Goal: Navigation & Orientation: Find specific page/section

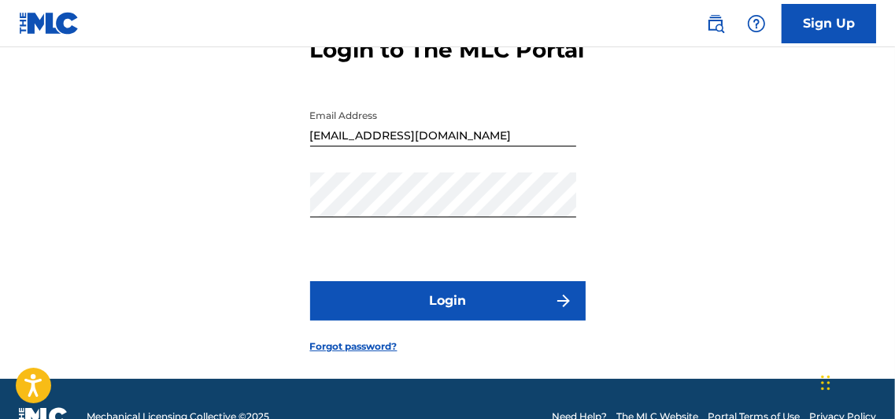
scroll to position [105, 0]
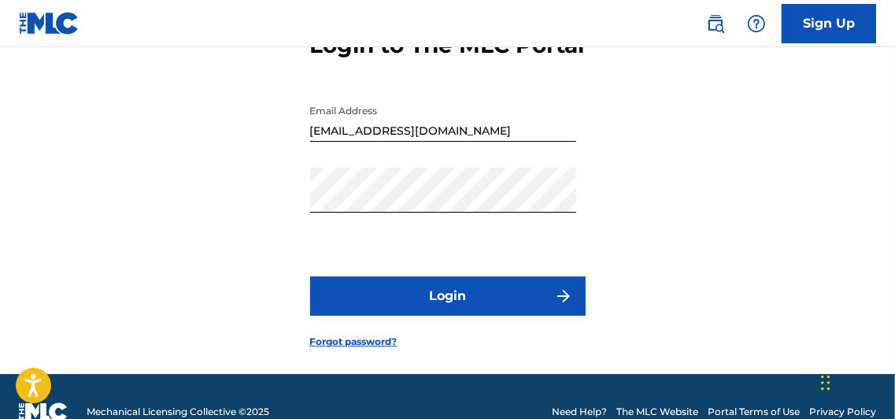
click at [482, 316] on button "Login" at bounding box center [447, 295] width 275 height 39
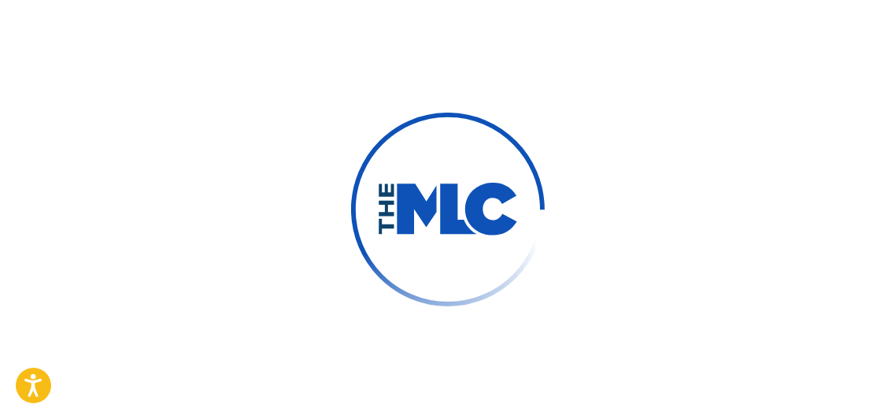
scroll to position [129, 0]
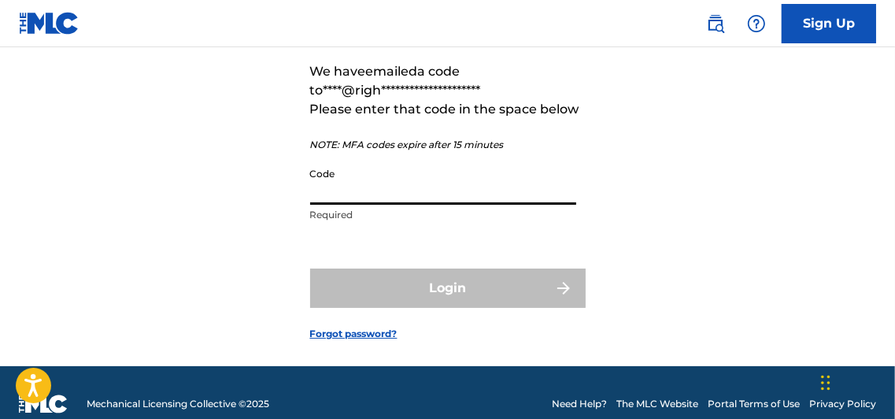
click at [366, 205] on input "Code" at bounding box center [443, 182] width 266 height 45
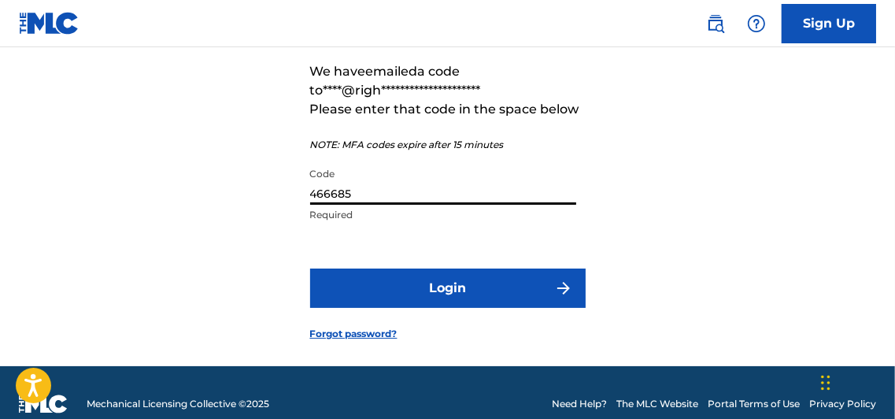
type input "466685"
click at [474, 308] on button "Login" at bounding box center [447, 287] width 275 height 39
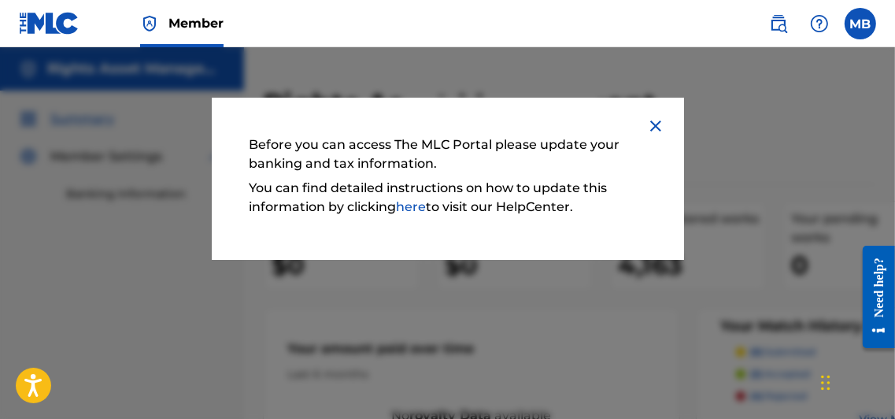
click at [653, 123] on img at bounding box center [655, 125] width 19 height 19
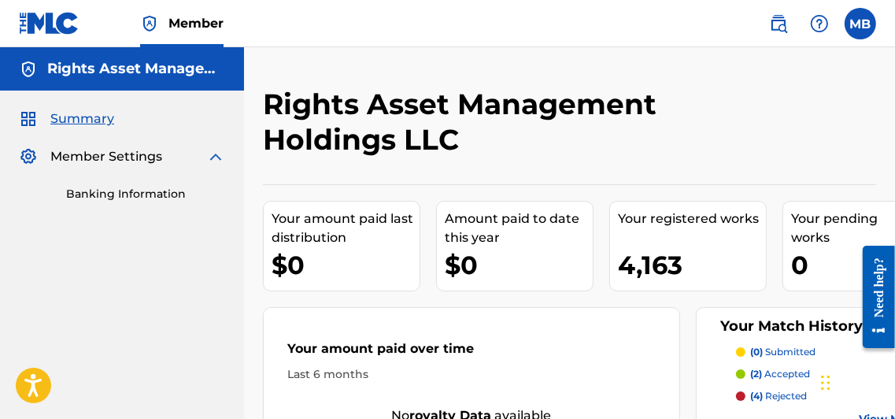
click at [860, 27] on label at bounding box center [859, 23] width 31 height 31
click at [860, 24] on input "MB Mahesh Bajaj mb@rightsassetmanagement.com Notification Preferences Profile L…" at bounding box center [860, 24] width 0 height 0
click at [638, 159] on div "Rights Asset Management Holdings LLC" at bounding box center [499, 128] width 472 height 82
click at [119, 194] on link "Banking Information" at bounding box center [145, 194] width 159 height 17
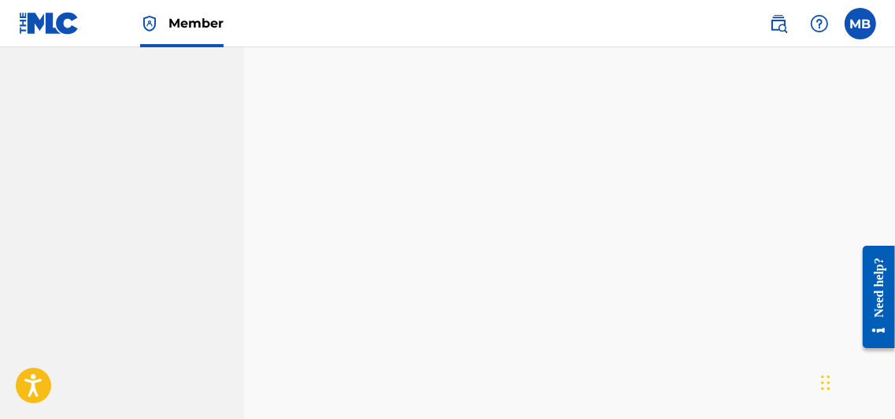
scroll to position [570, 0]
drag, startPoint x: 898, startPoint y: 128, endPoint x: 17, endPoint y: 24, distance: 886.6
click at [840, 179] on div "Payee: Rights Asset Management Holdings LLC" at bounding box center [569, 25] width 613 height 1135
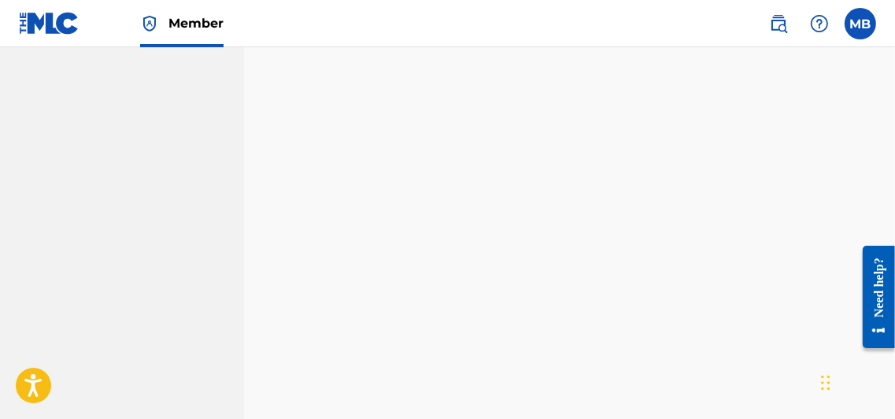
click at [865, 120] on div "Payee: Rights Asset Management Holdings LLC" at bounding box center [569, 42] width 613 height 1026
click at [867, 149] on div "Payee: Rights Asset Management Holdings LLC" at bounding box center [569, 40] width 613 height 1026
drag, startPoint x: 897, startPoint y: 164, endPoint x: 28, endPoint y: 8, distance: 882.5
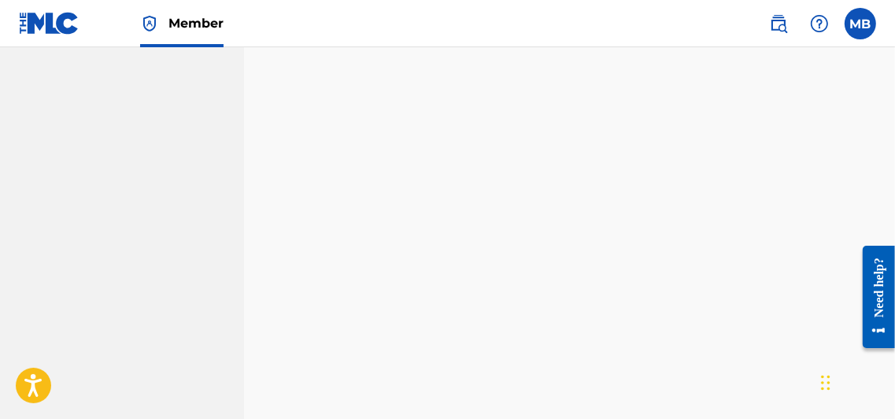
scroll to position [1172, 0]
drag, startPoint x: 896, startPoint y: 222, endPoint x: 40, endPoint y: 43, distance: 874.5
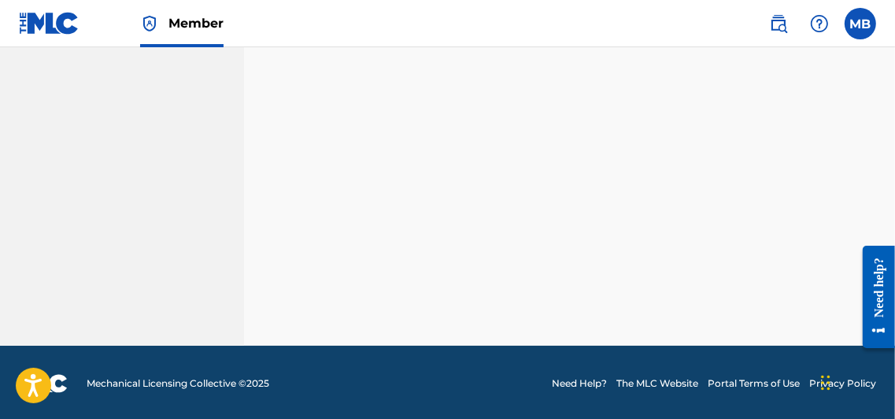
scroll to position [548, 0]
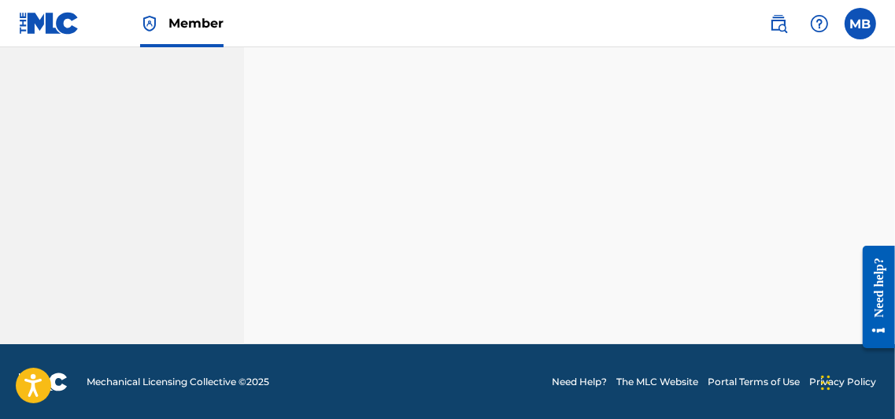
click at [860, 24] on label at bounding box center [859, 23] width 31 height 31
click at [860, 24] on input "MB Mahesh Bajaj mb@rightsassetmanagement.com Notification Preferences Profile L…" at bounding box center [860, 24] width 0 height 0
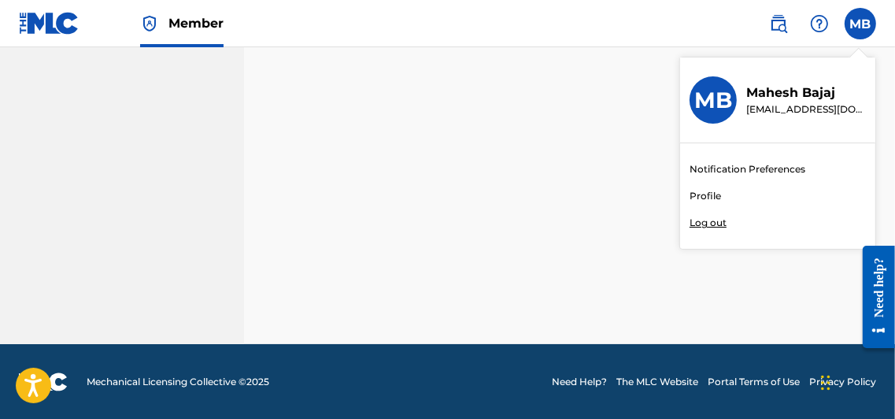
click at [704, 192] on link "Profile" at bounding box center [704, 196] width 31 height 14
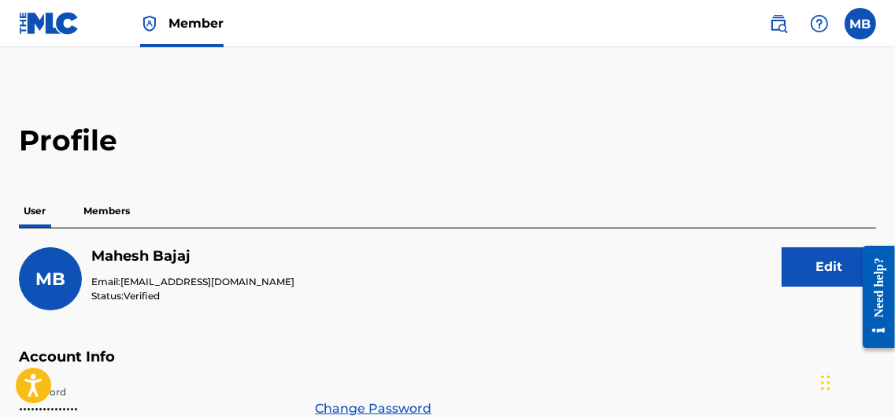
click at [859, 26] on label at bounding box center [859, 23] width 31 height 31
click at [860, 24] on input "MB Mahesh Bajaj mb@rightsassetmanagement.com Notification Preferences Profile L…" at bounding box center [860, 24] width 0 height 0
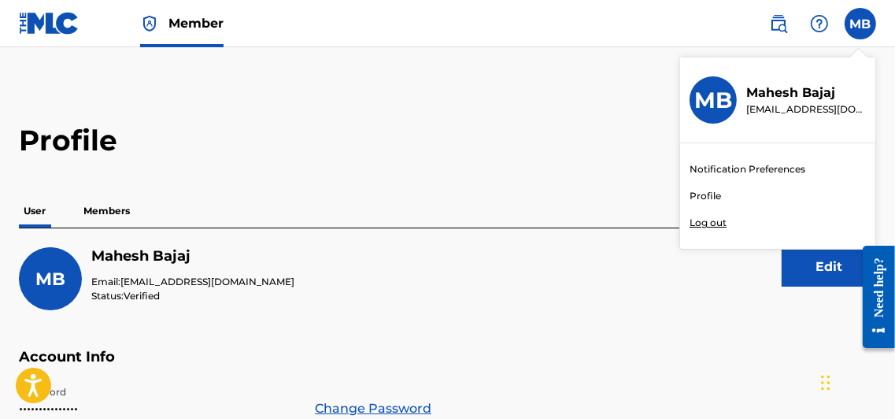
click at [859, 26] on div "MB MB Mahesh Bajaj mb@rightsassetmanagement.com Notification Preferences Profil…" at bounding box center [859, 23] width 31 height 31
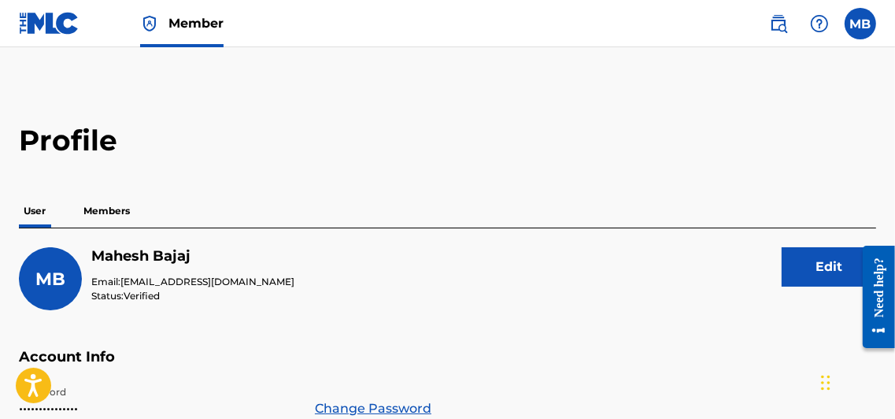
click at [859, 26] on label at bounding box center [859, 23] width 31 height 31
click at [860, 24] on input "MB Mahesh Bajaj mb@rightsassetmanagement.com Notification Preferences Profile L…" at bounding box center [860, 24] width 0 height 0
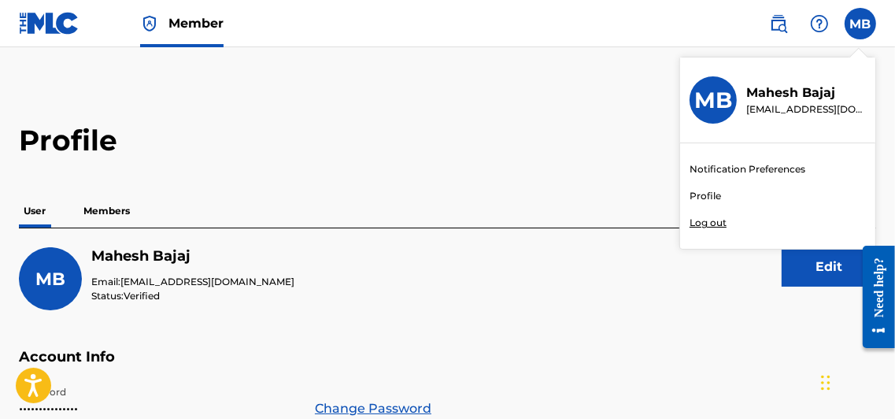
click at [702, 195] on link "Profile" at bounding box center [704, 196] width 31 height 14
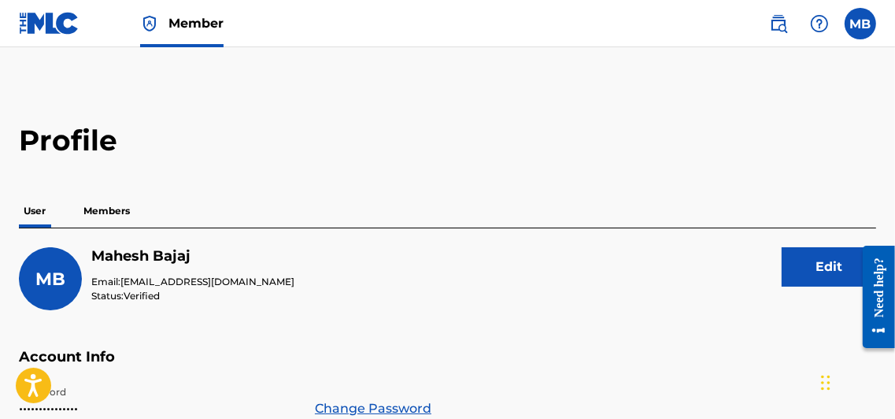
click at [861, 24] on label at bounding box center [859, 23] width 31 height 31
click at [860, 24] on input "MB Mahesh Bajaj mb@rightsassetmanagement.com Notification Preferences Profile L…" at bounding box center [860, 24] width 0 height 0
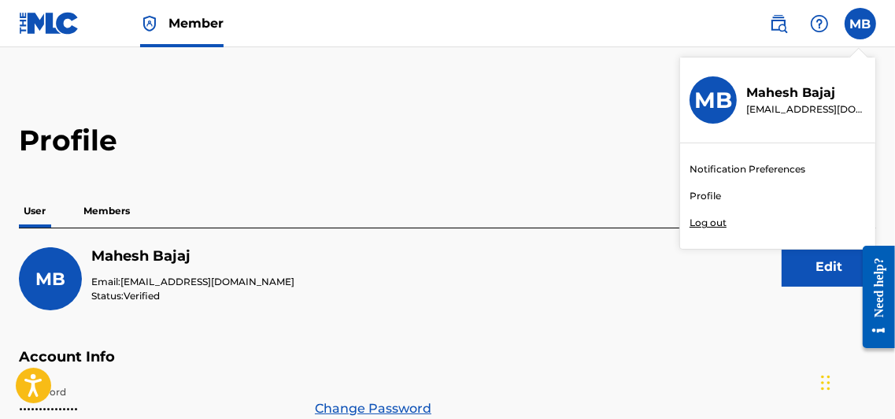
click at [747, 164] on link "Notification Preferences" at bounding box center [747, 169] width 116 height 14
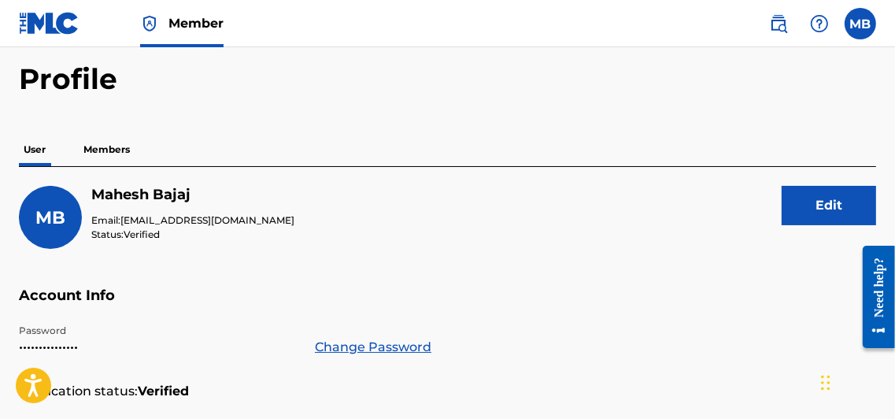
scroll to position [57, 0]
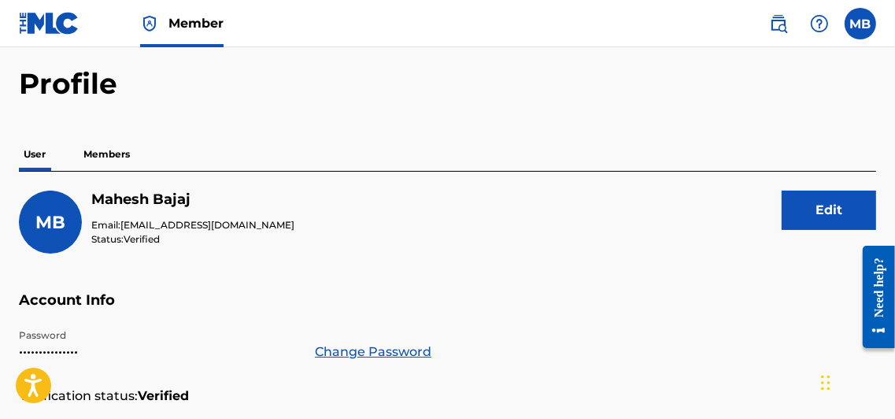
click at [858, 20] on label at bounding box center [859, 23] width 31 height 31
click at [860, 24] on input "MB Mahesh Bajaj mb@rightsassetmanagement.com Notification Preferences Profile L…" at bounding box center [860, 24] width 0 height 0
click at [858, 20] on div "MB MB Mahesh Bajaj mb@rightsassetmanagement.com Notification Preferences Profil…" at bounding box center [859, 23] width 31 height 31
click at [109, 154] on p "Members" at bounding box center [107, 154] width 56 height 33
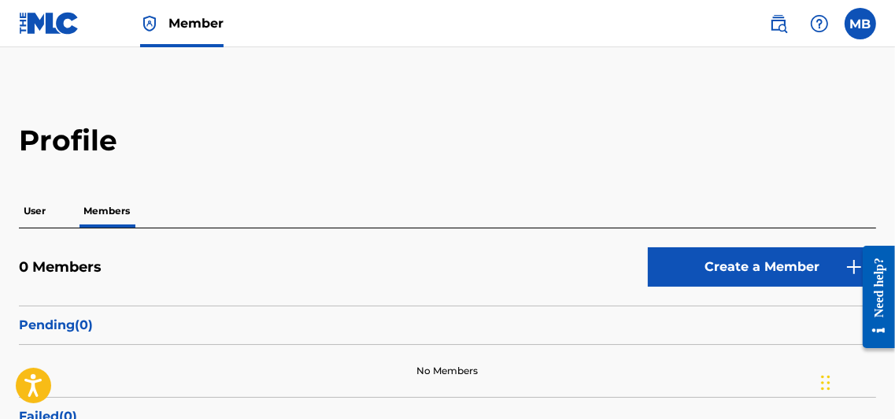
click at [35, 210] on p "User" at bounding box center [34, 210] width 31 height 33
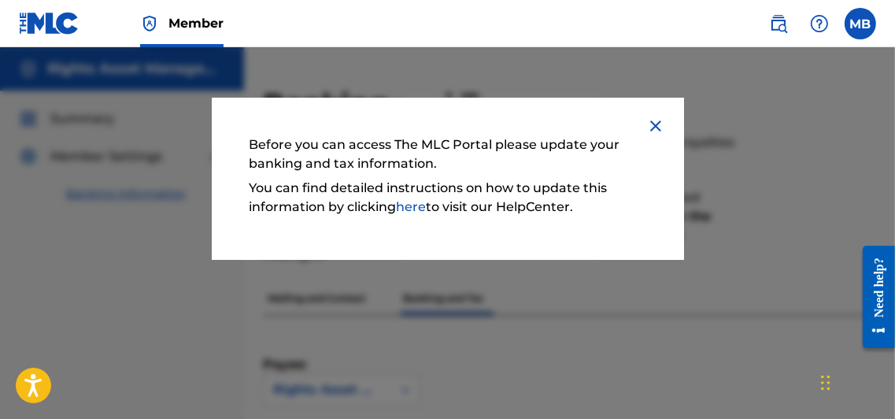
click at [655, 123] on img at bounding box center [655, 125] width 19 height 19
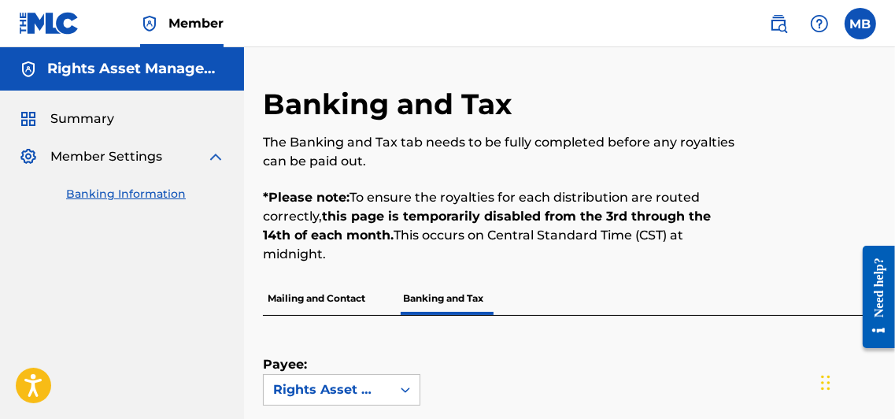
click at [449, 299] on p "Banking and Tax" at bounding box center [443, 298] width 90 height 33
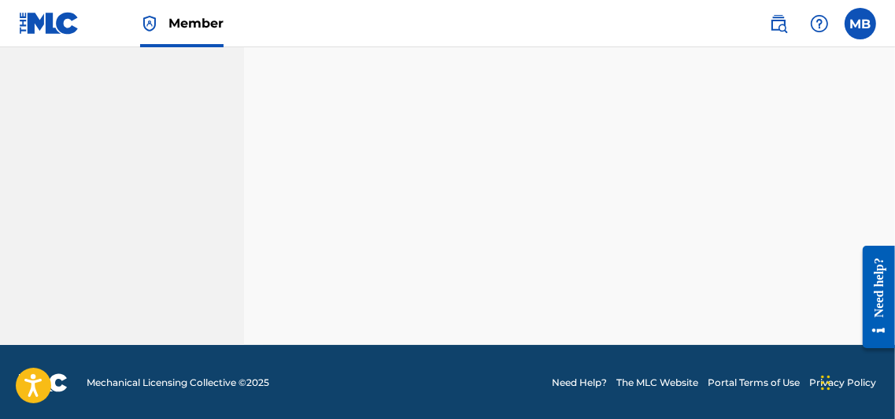
scroll to position [548, 0]
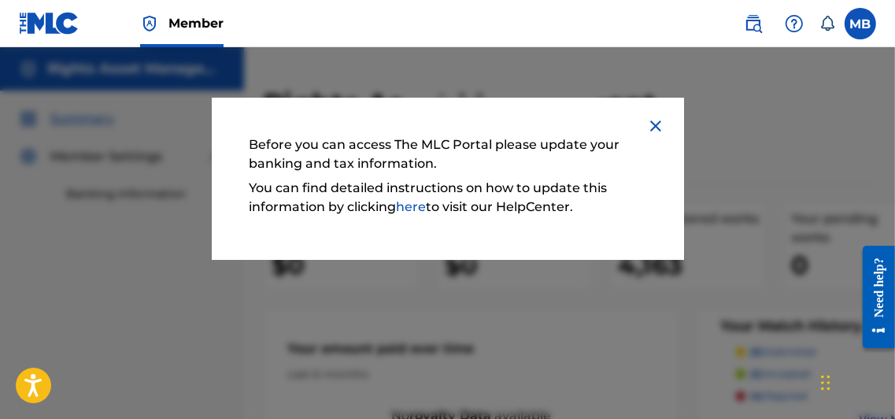
click at [655, 124] on img at bounding box center [655, 125] width 19 height 19
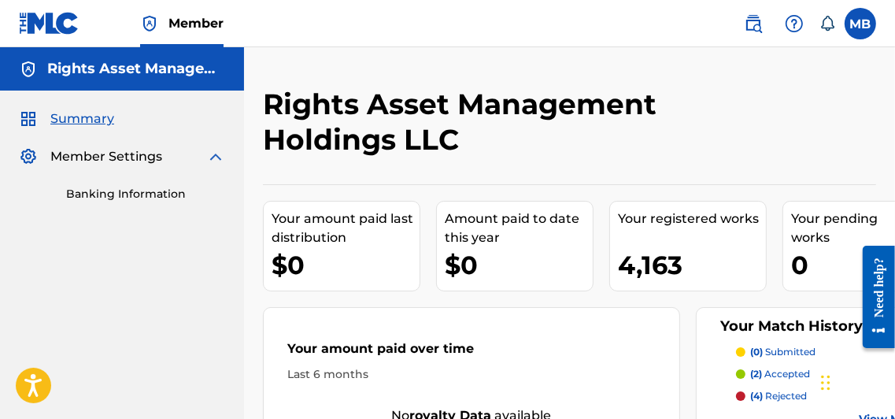
click at [856, 31] on label at bounding box center [859, 23] width 31 height 31
click at [860, 24] on input "MB [PERSON_NAME] [EMAIL_ADDRESS][DOMAIN_NAME] Notification Preferences Profile …" at bounding box center [860, 24] width 0 height 0
click at [119, 193] on link "Banking Information" at bounding box center [145, 194] width 159 height 17
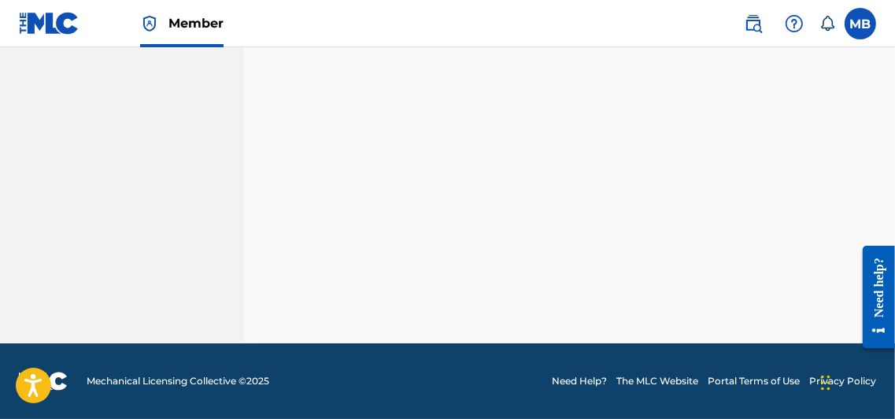
scroll to position [548, 0]
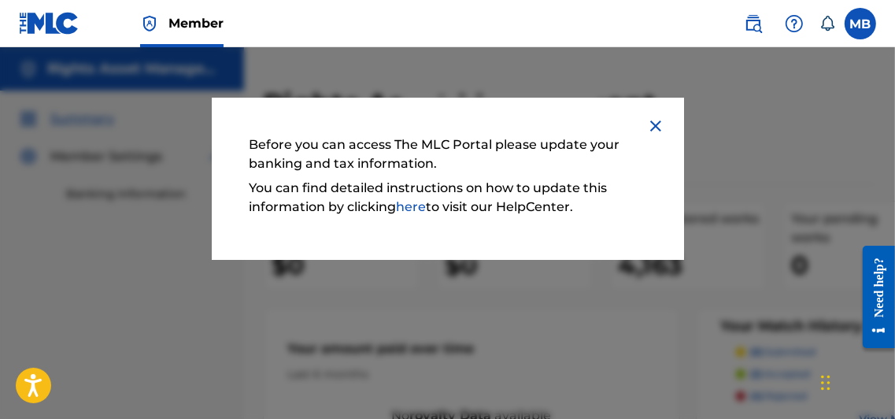
click at [656, 124] on img at bounding box center [655, 125] width 19 height 19
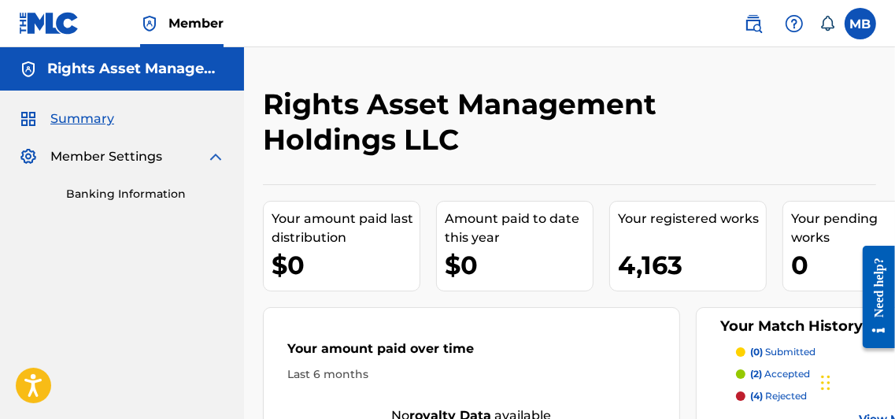
click at [75, 118] on span "Summary" at bounding box center [82, 118] width 64 height 19
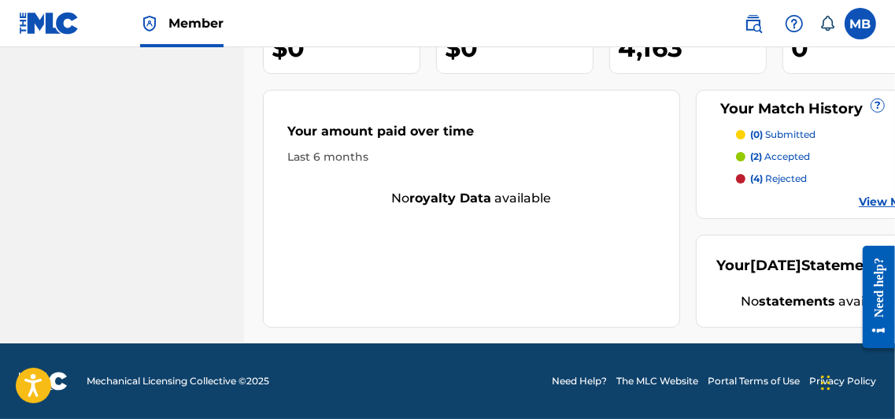
scroll to position [237, 0]
click at [869, 194] on link "View More" at bounding box center [888, 202] width 61 height 17
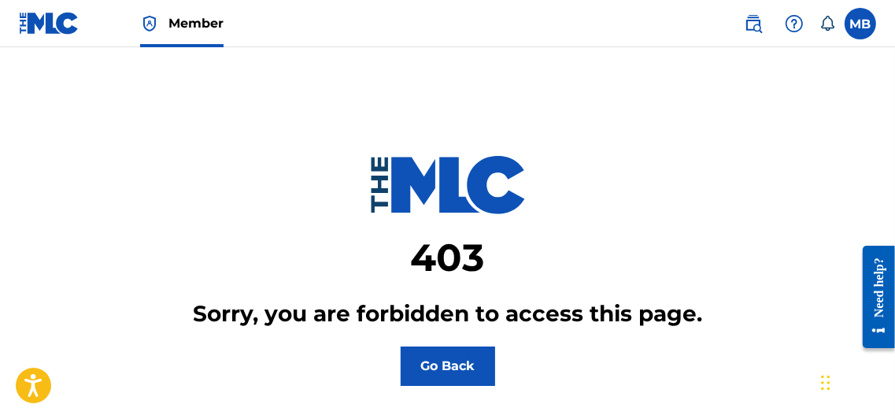
scroll to position [5, 0]
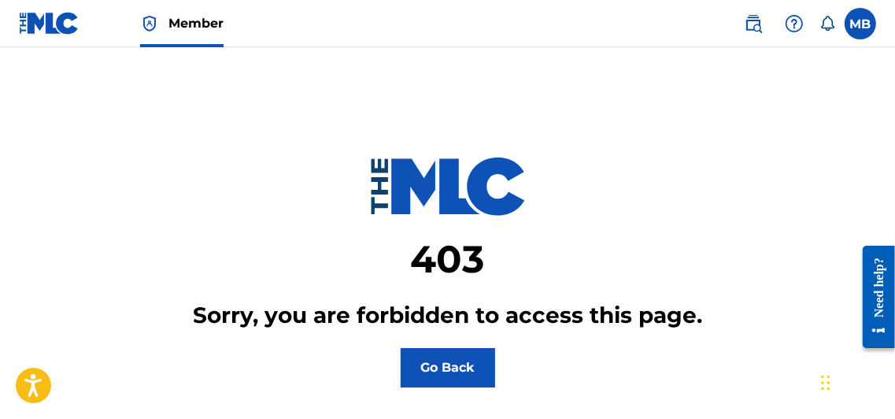
click at [448, 361] on button "Go Back" at bounding box center [447, 367] width 94 height 39
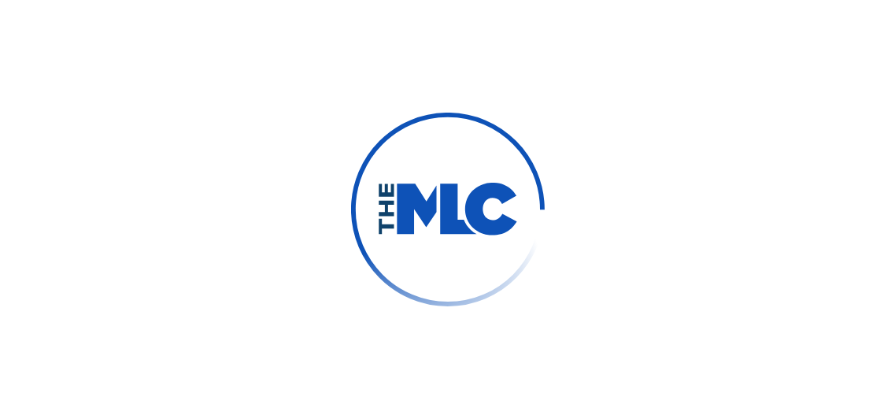
click at [530, 85] on div at bounding box center [447, 209] width 895 height 419
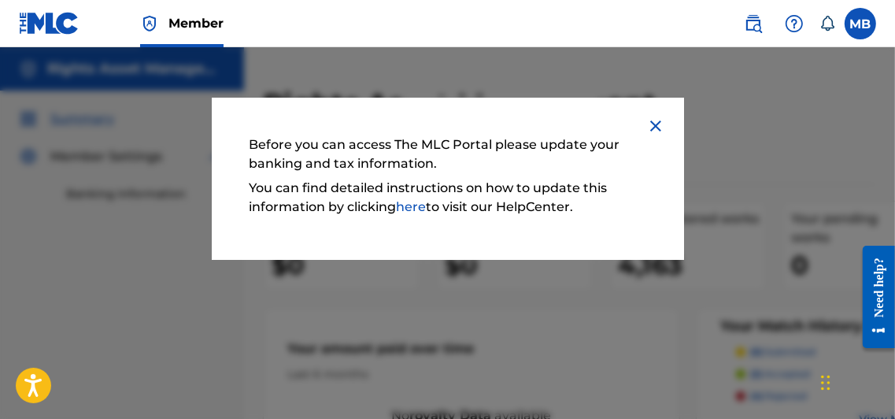
click at [654, 126] on img at bounding box center [655, 125] width 19 height 19
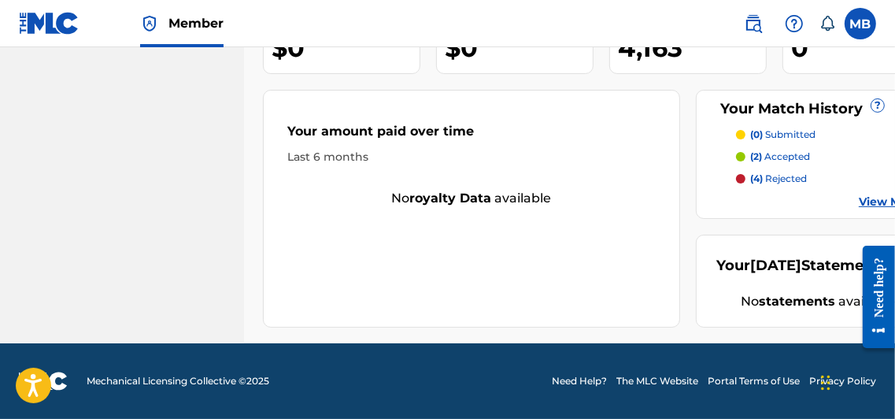
scroll to position [208, 0]
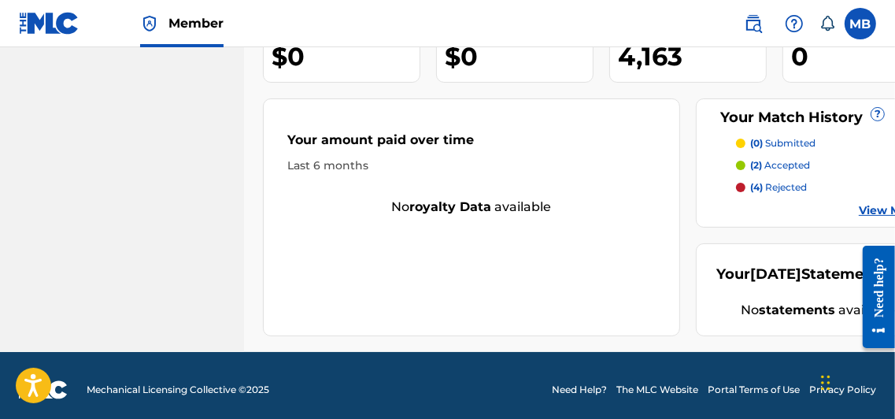
click at [868, 208] on link "View More" at bounding box center [888, 210] width 61 height 17
